Goal: Task Accomplishment & Management: Use online tool/utility

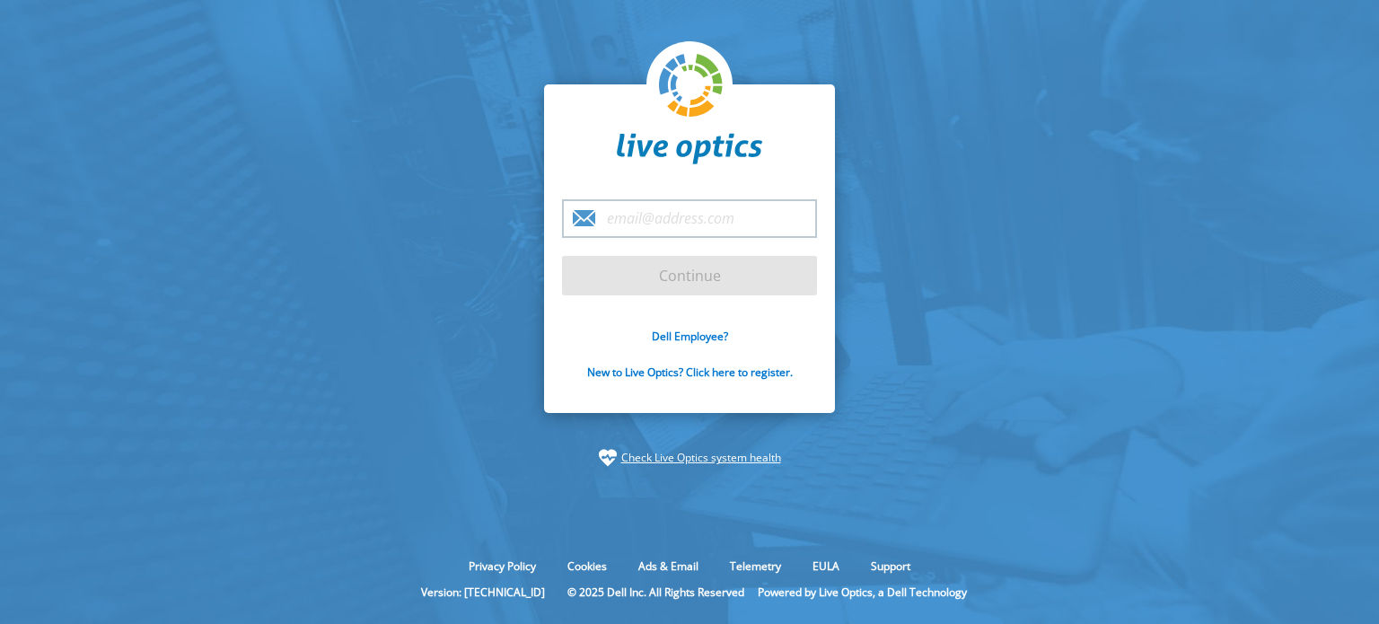
click at [639, 223] on input "email" at bounding box center [689, 218] width 255 height 39
click at [664, 220] on input "email" at bounding box center [689, 218] width 255 height 39
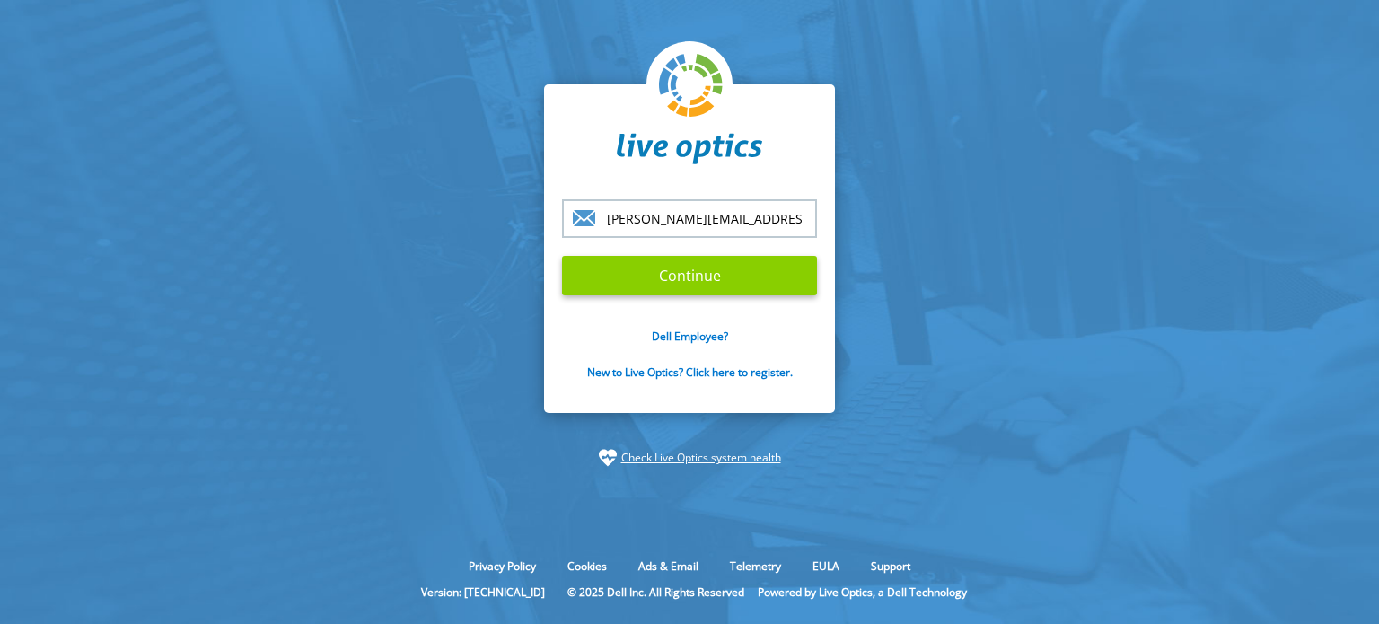
type input "[PERSON_NAME][EMAIL_ADDRESS][PERSON_NAME][DOMAIN_NAME]"
click at [682, 276] on input "Continue" at bounding box center [689, 275] width 255 height 39
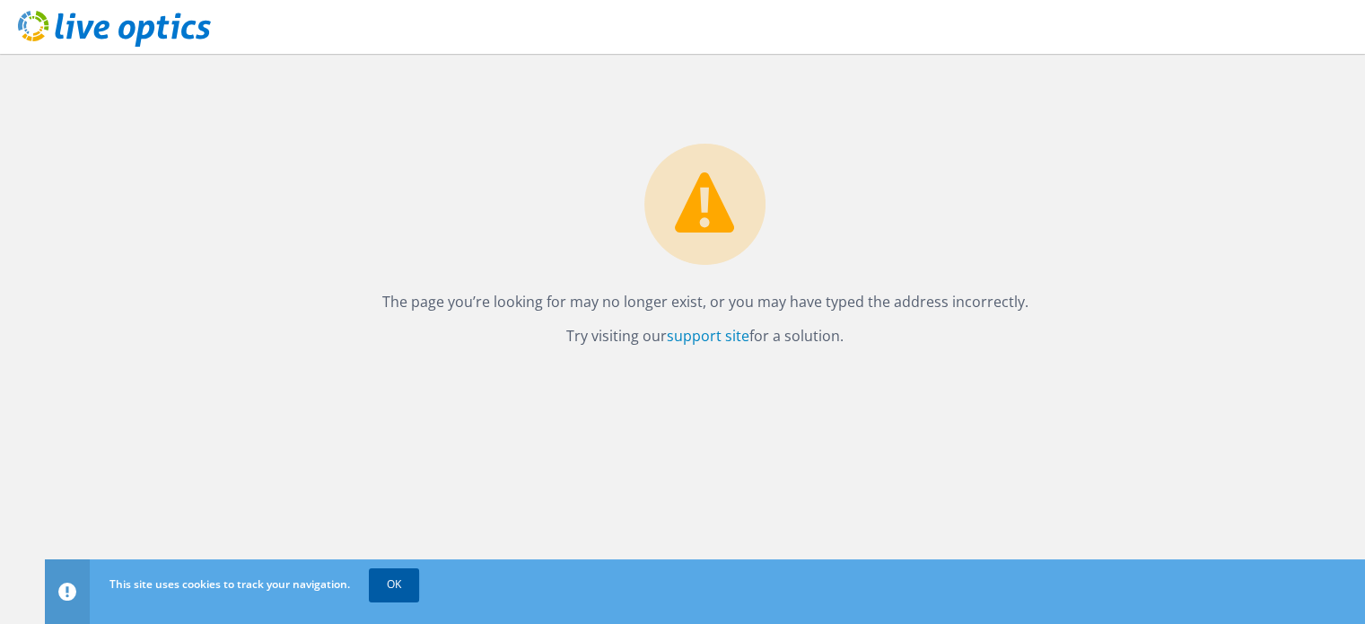
click at [391, 582] on link "OK" at bounding box center [394, 584] width 50 height 32
